Goal: Task Accomplishment & Management: Complete application form

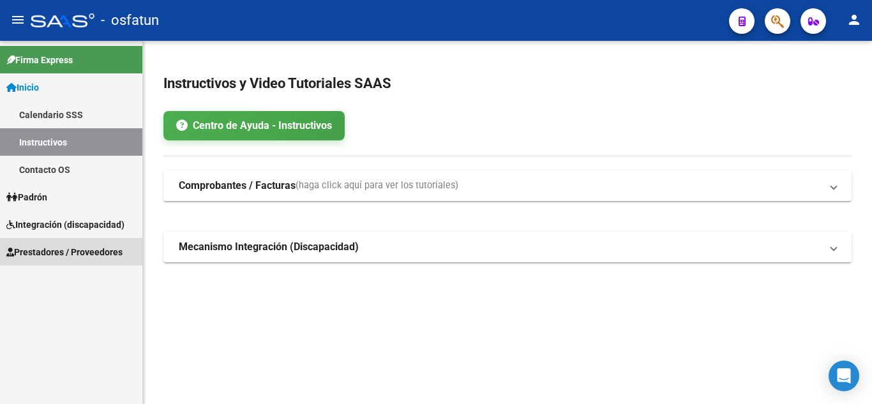
click at [68, 254] on span "Prestadores / Proveedores" at bounding box center [64, 252] width 116 height 14
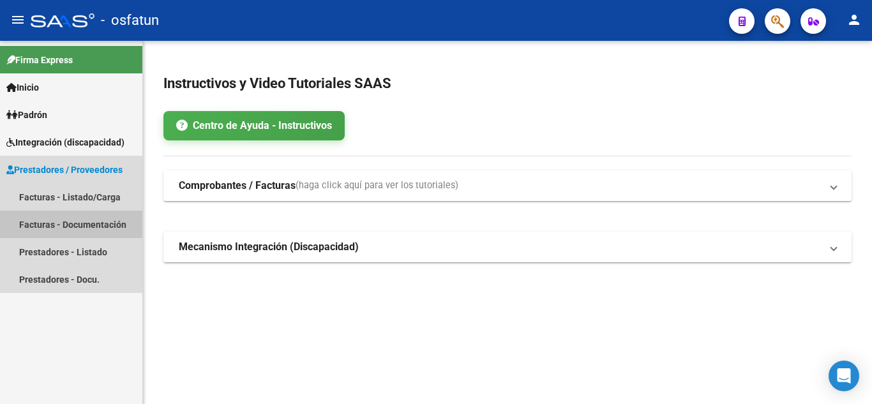
click at [47, 221] on link "Facturas - Documentación" at bounding box center [71, 224] width 142 height 27
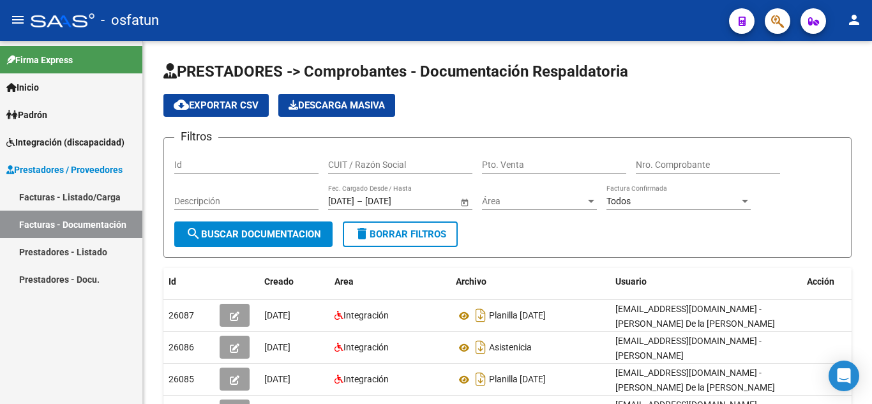
click at [43, 199] on link "Facturas - Listado/Carga" at bounding box center [71, 196] width 142 height 27
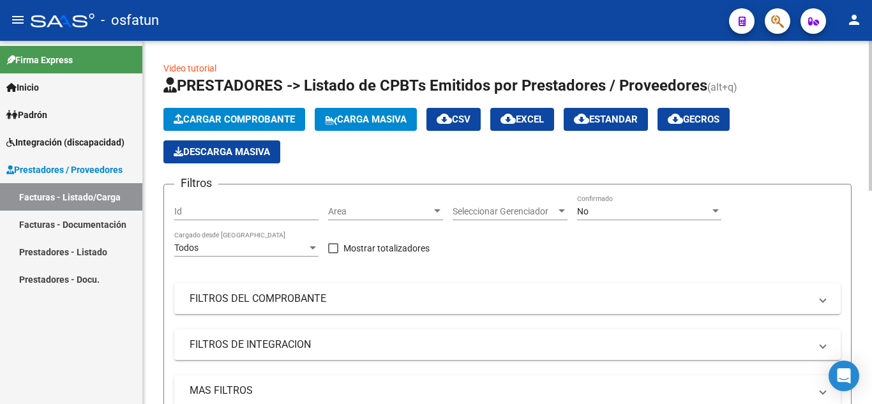
click at [272, 115] on span "Cargar Comprobante" at bounding box center [234, 119] width 121 height 11
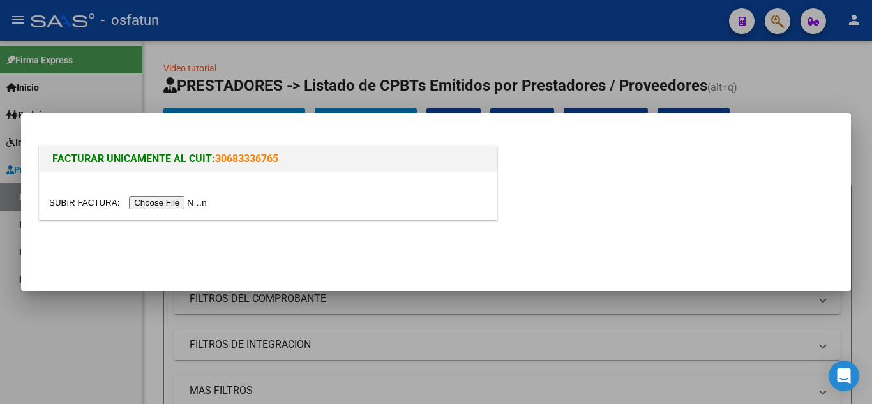
click at [165, 202] on input "file" at bounding box center [130, 202] width 162 height 13
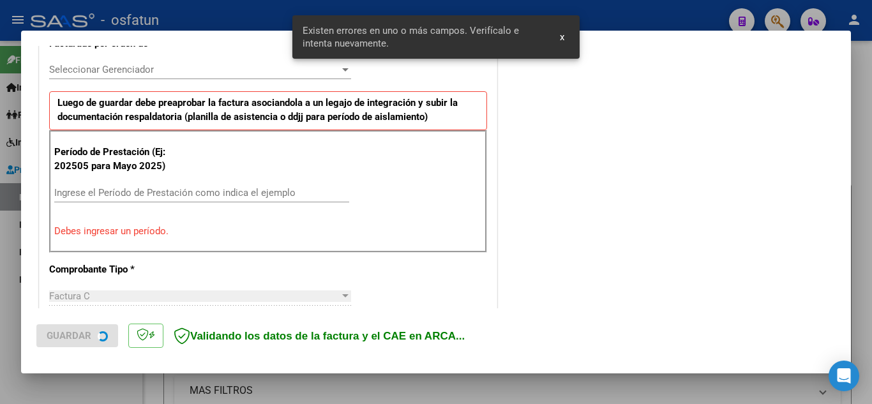
scroll to position [378, 0]
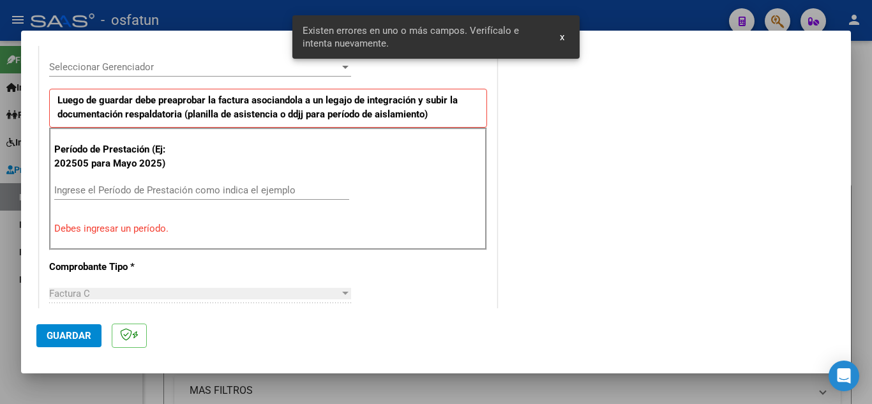
click at [160, 188] on input "Ingrese el Período de Prestación como indica el ejemplo" at bounding box center [201, 190] width 295 height 11
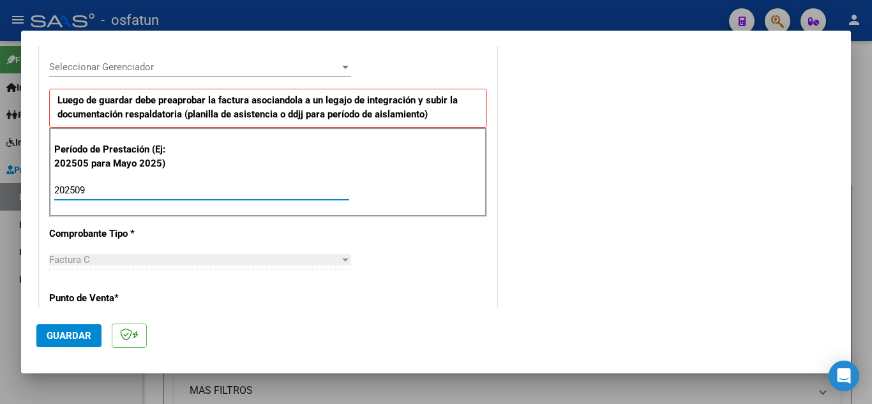
type input "202509"
click at [343, 21] on div at bounding box center [436, 202] width 872 height 404
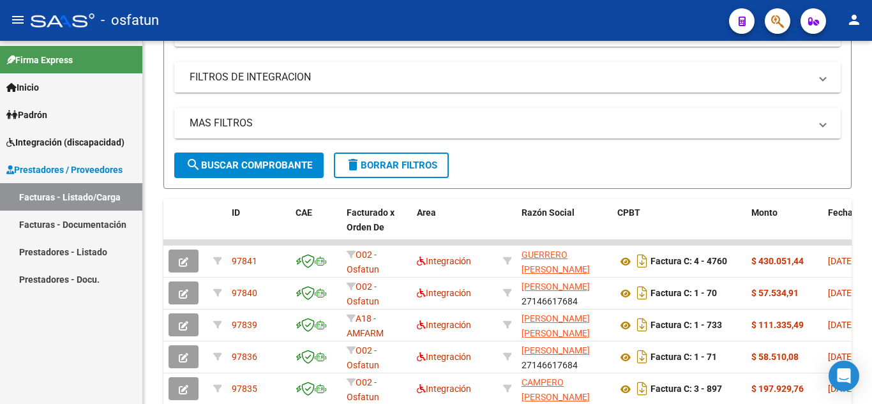
scroll to position [255, 0]
